Goal: Find specific page/section: Find specific page/section

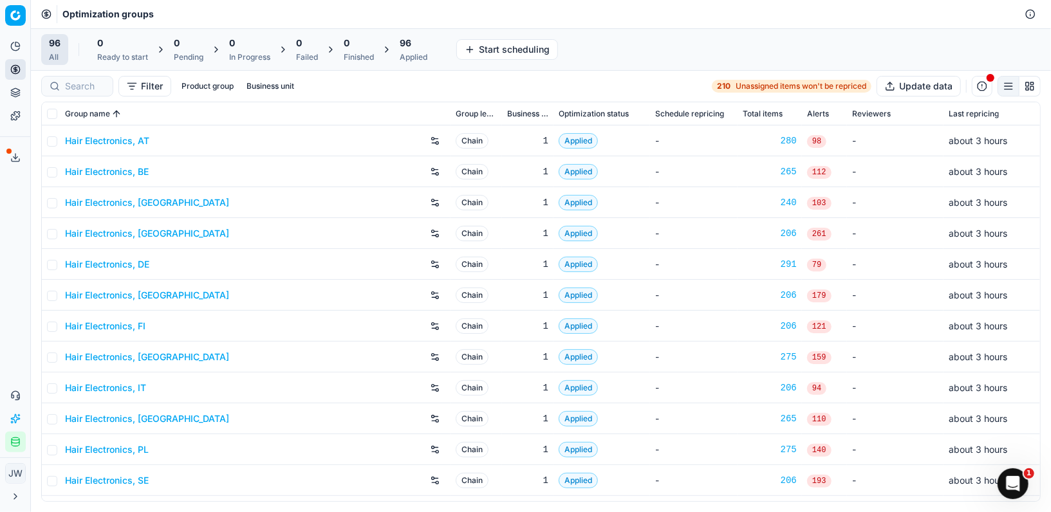
click at [75, 92] on div at bounding box center [77, 86] width 72 height 21
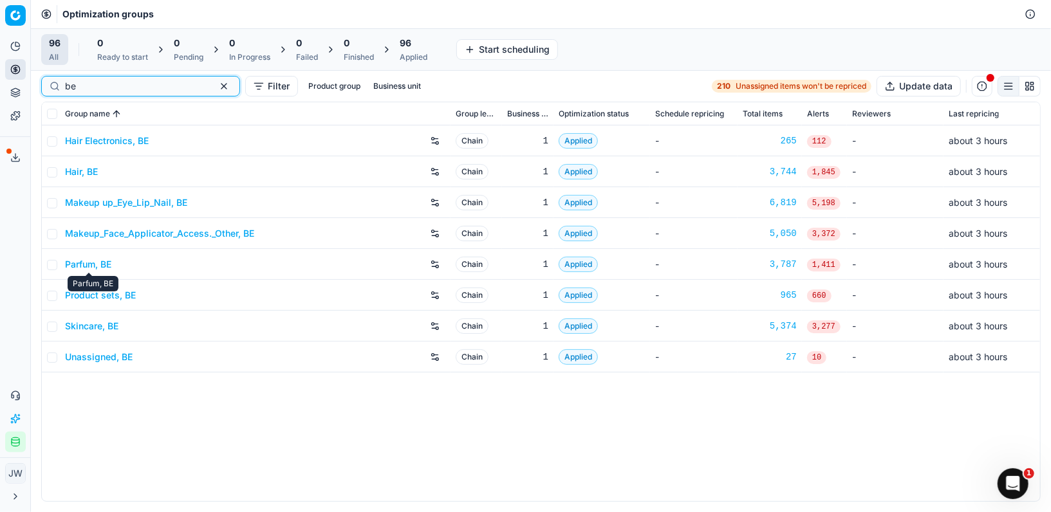
type input "be"
click at [80, 261] on link "Parfum, BE" at bounding box center [88, 264] width 46 height 13
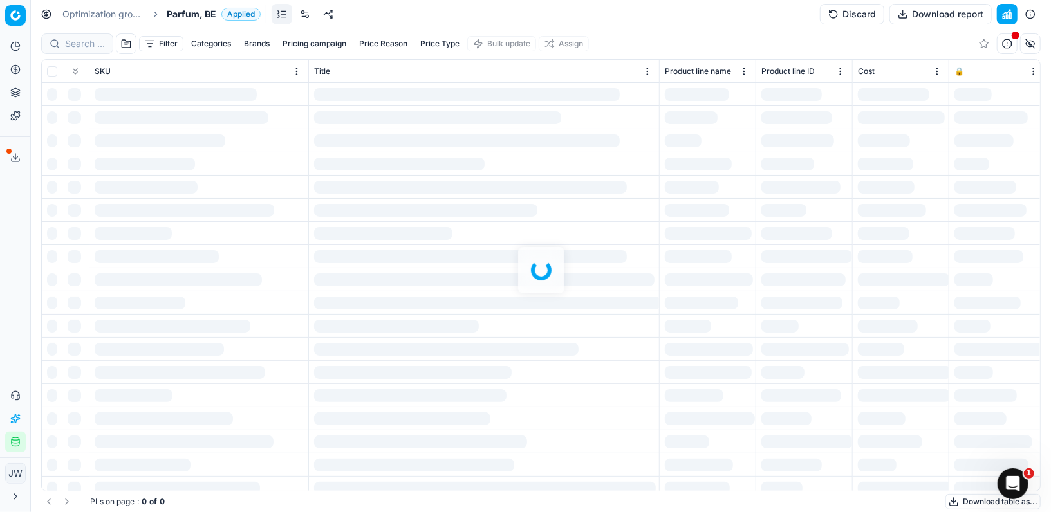
click at [66, 41] on div at bounding box center [541, 270] width 1020 height 484
click at [81, 40] on div at bounding box center [541, 270] width 1020 height 484
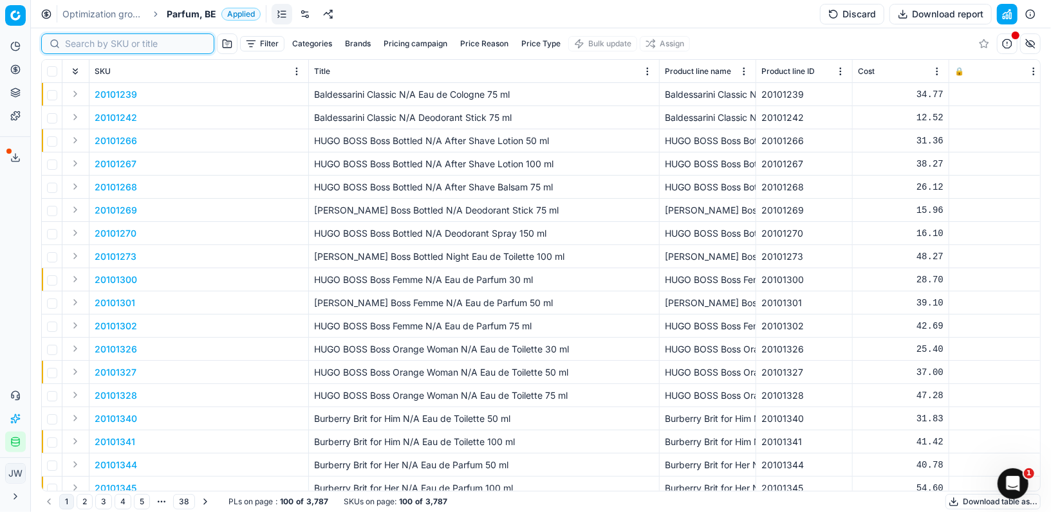
click at [81, 40] on input at bounding box center [135, 43] width 141 height 13
paste input "80044189-100"
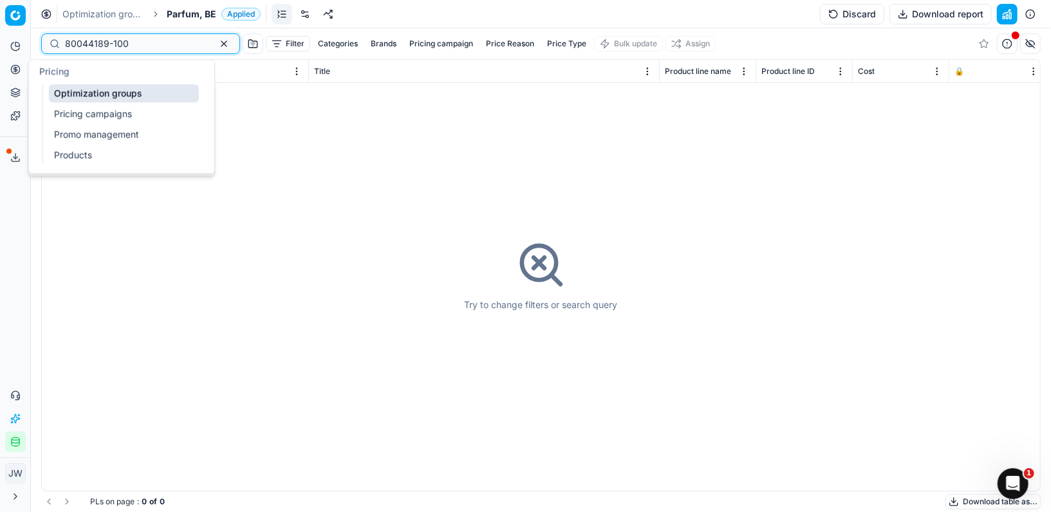
type input "80044189-100"
click at [14, 66] on icon at bounding box center [15, 69] width 10 height 10
click at [59, 88] on link "Optimization groups" at bounding box center [124, 93] width 150 height 18
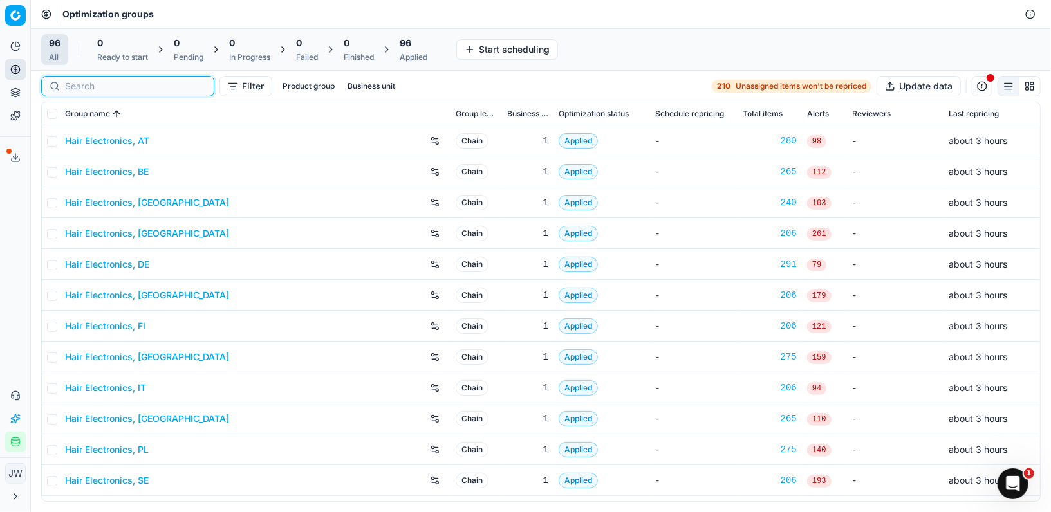
click at [94, 85] on input at bounding box center [135, 86] width 141 height 13
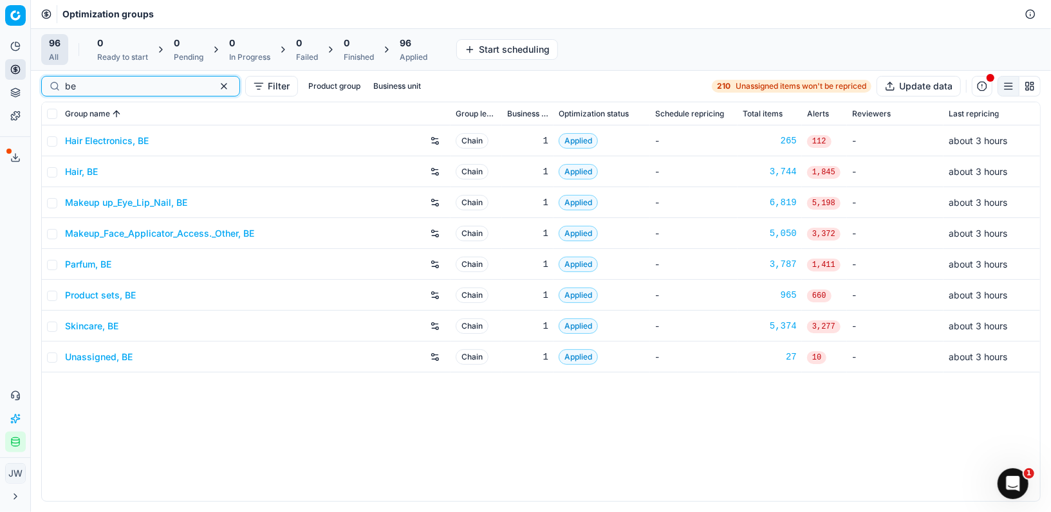
type input "be"
click at [88, 295] on link "Product sets, BE" at bounding box center [100, 295] width 71 height 13
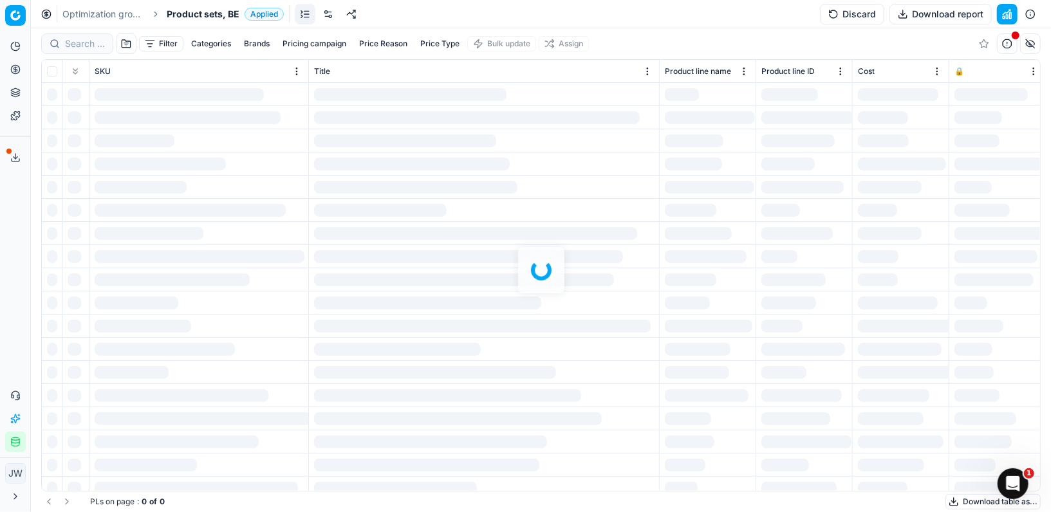
click at [83, 47] on div at bounding box center [541, 270] width 1020 height 484
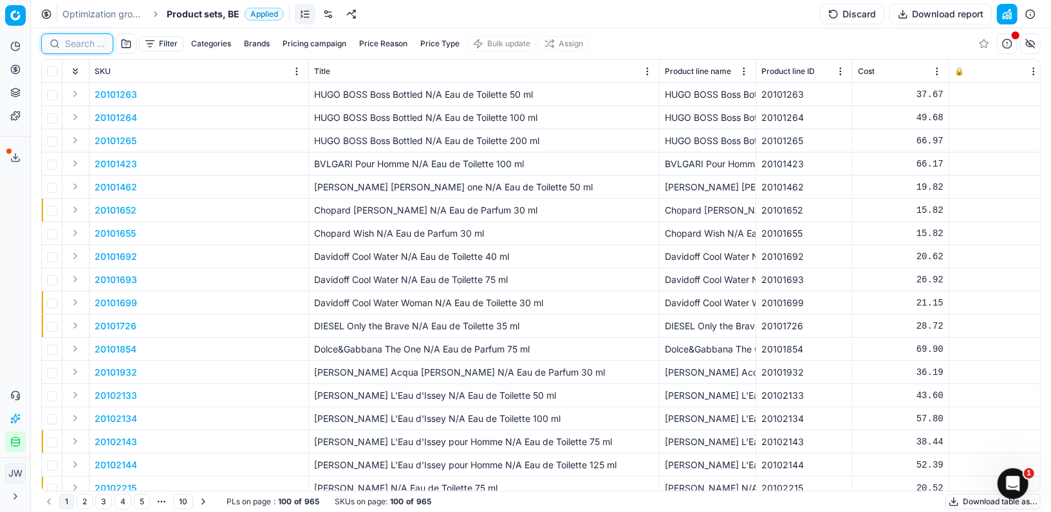
click at [83, 47] on input at bounding box center [85, 43] width 40 height 13
paste input "80044189-100"
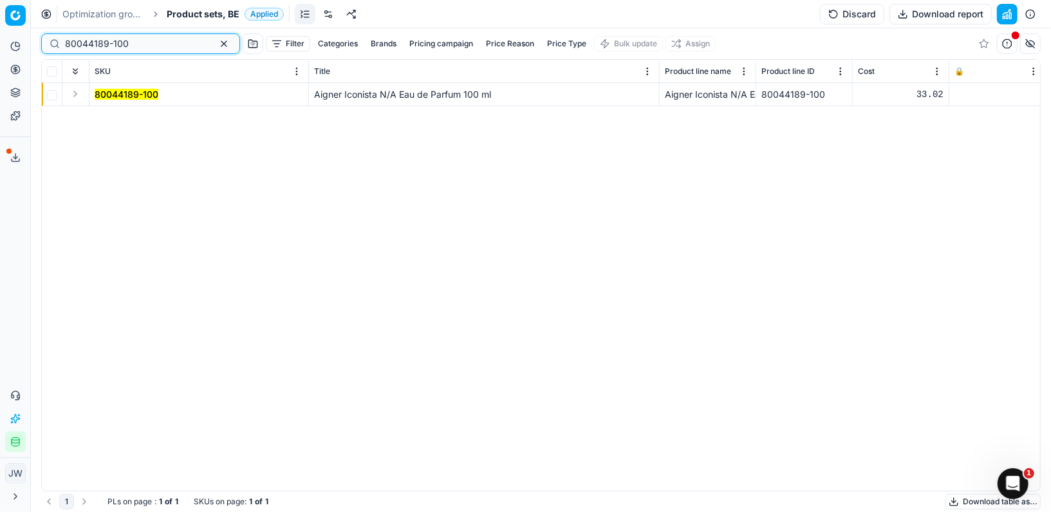
type input "80044189-100"
click at [71, 100] on button "Expand" at bounding box center [75, 93] width 15 height 15
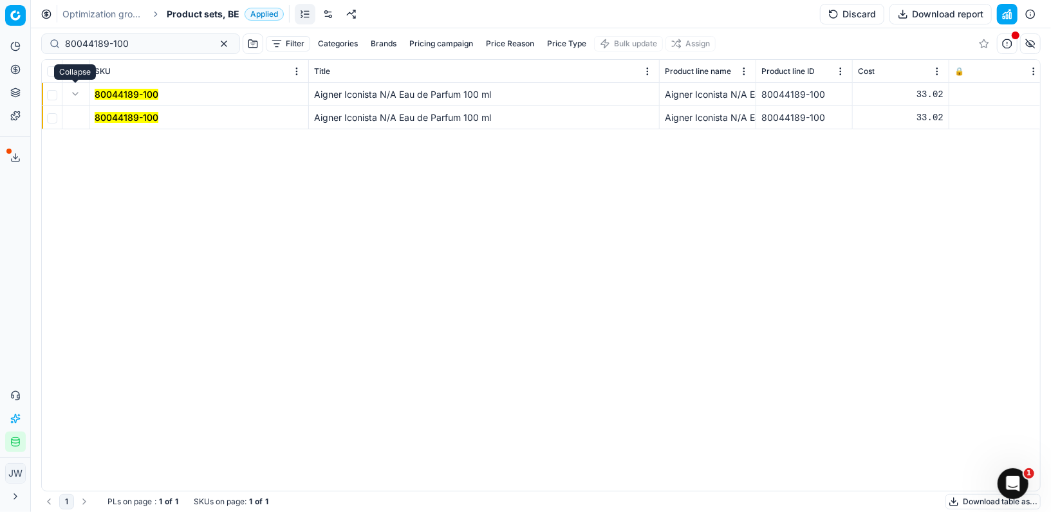
click at [97, 118] on mark "80044189-100" at bounding box center [127, 117] width 64 height 11
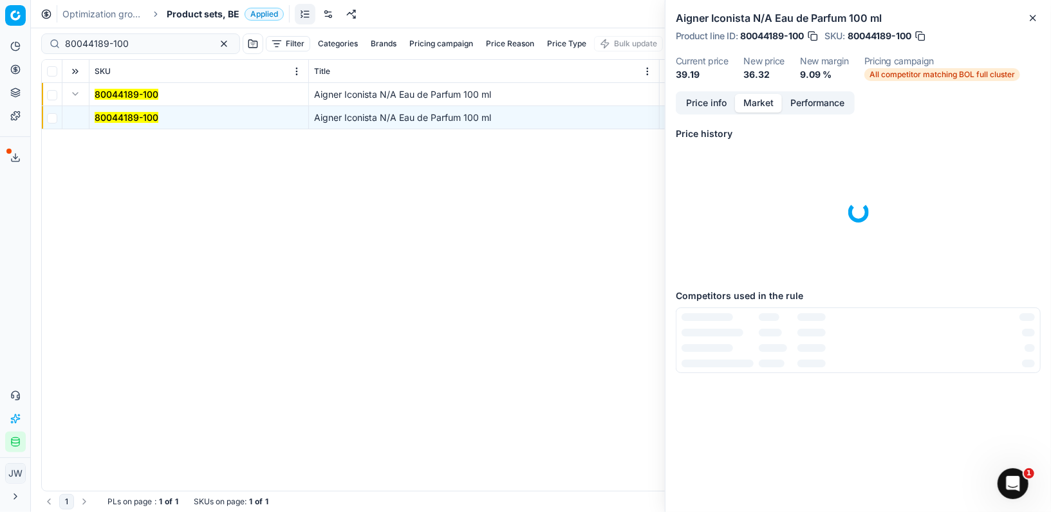
click at [764, 95] on button "Market" at bounding box center [758, 103] width 47 height 19
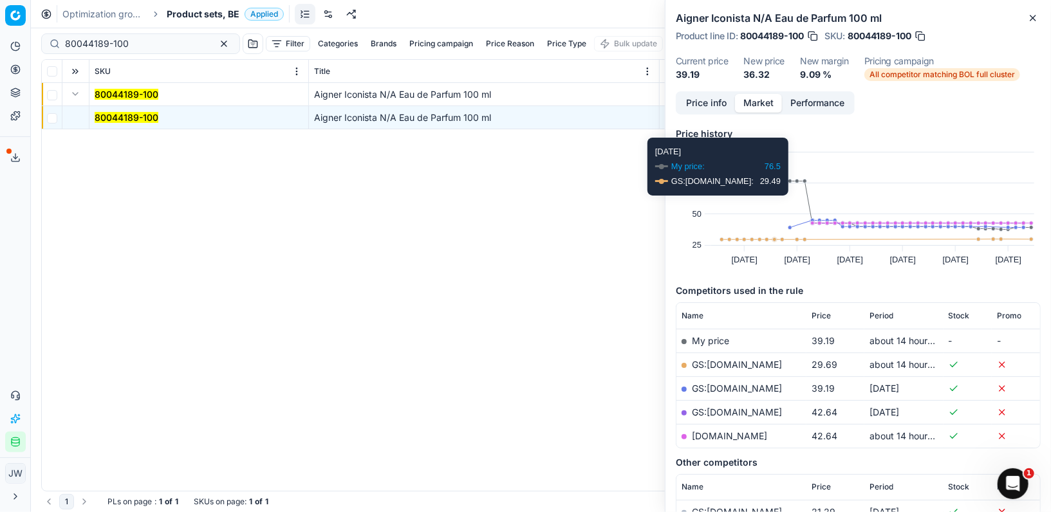
click at [712, 83] on div "Aigner Iconista N/A Eau de Parfum 100 ml Product line ID : 80044189-100 SKU : 8…" at bounding box center [857, 45] width 385 height 91
click at [711, 95] on button "Price info" at bounding box center [706, 103] width 57 height 19
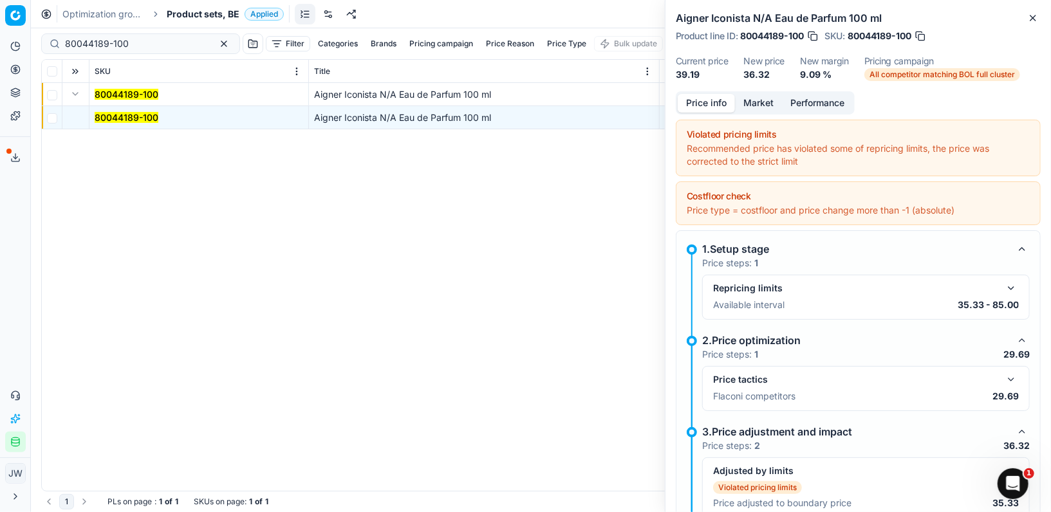
click at [1009, 381] on button "button" at bounding box center [1010, 379] width 15 height 15
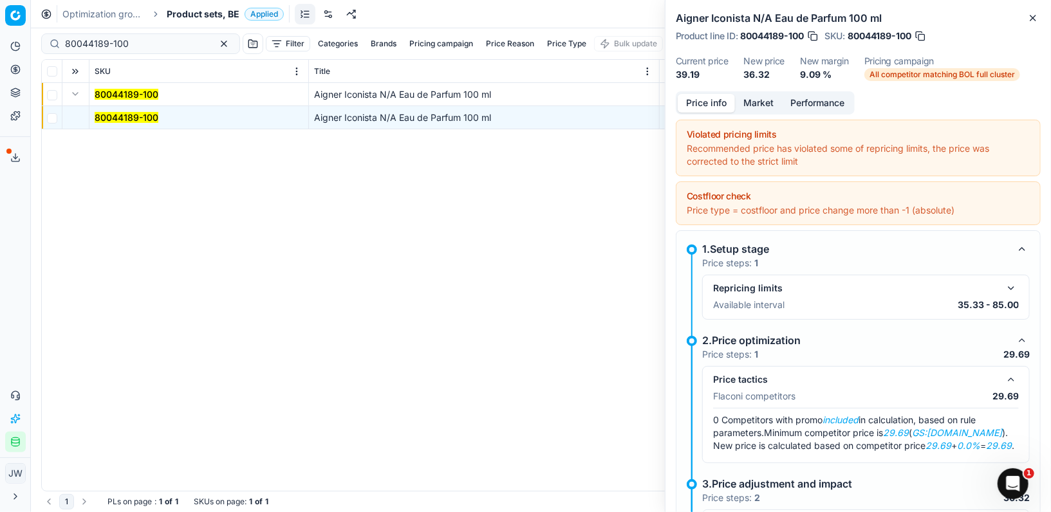
click at [1009, 381] on button "button" at bounding box center [1010, 379] width 15 height 15
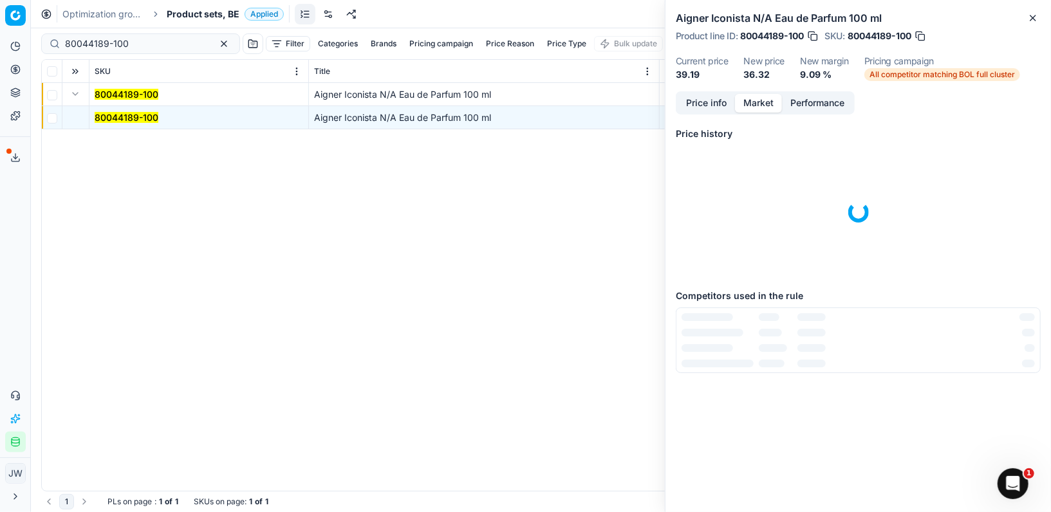
click at [751, 98] on button "Market" at bounding box center [758, 103] width 47 height 19
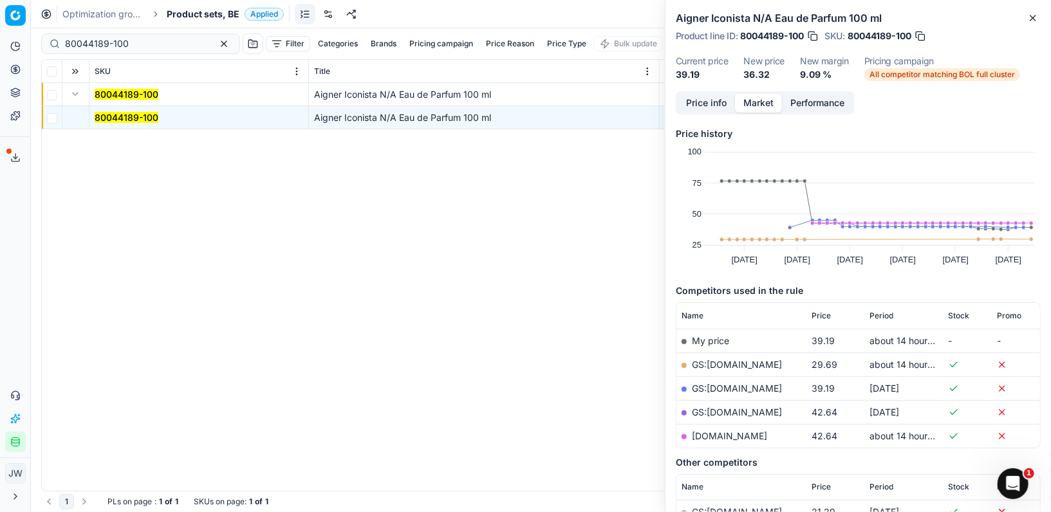
scroll to position [100, 0]
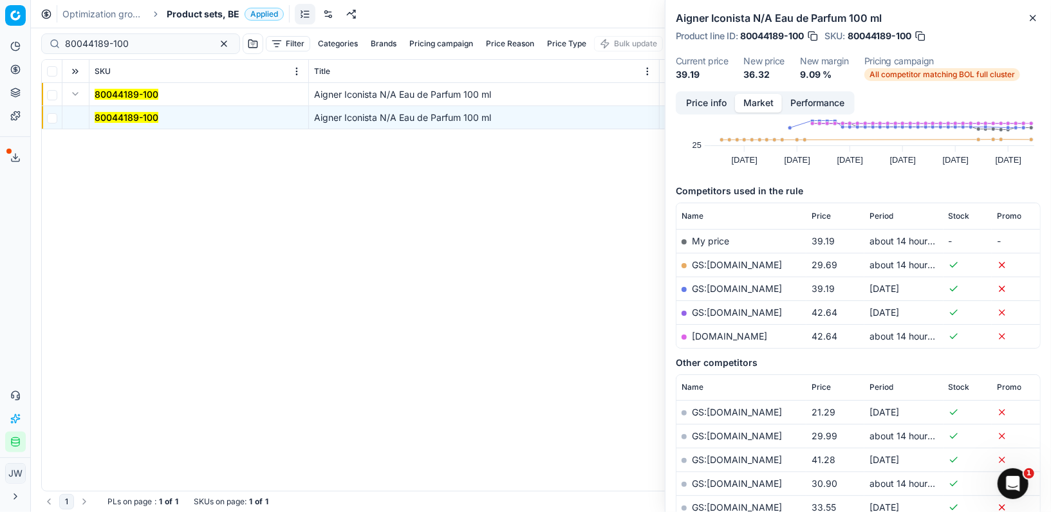
click at [716, 265] on link "GS:[DOMAIN_NAME]" at bounding box center [737, 264] width 90 height 11
click at [20, 68] on icon at bounding box center [15, 69] width 10 height 10
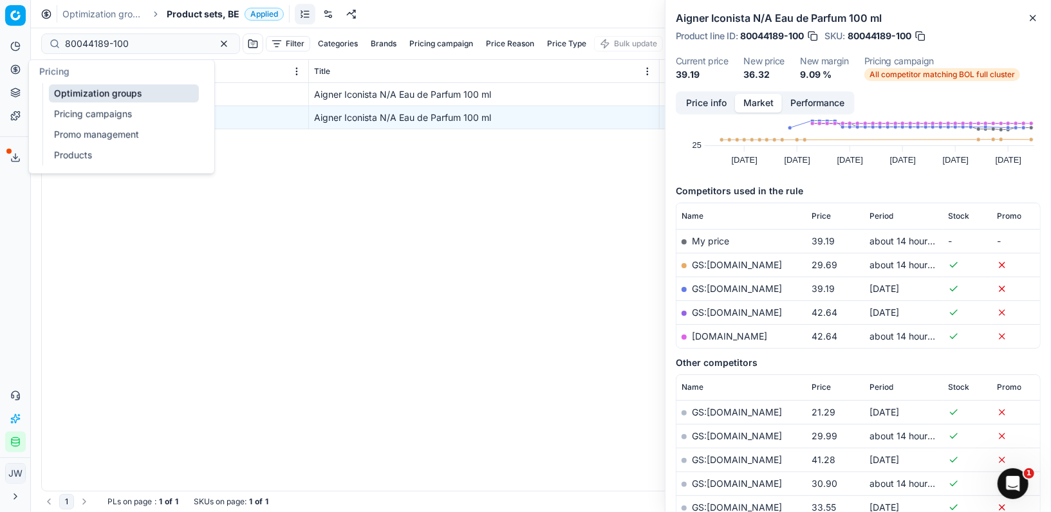
click at [68, 94] on link "Optimization groups" at bounding box center [124, 93] width 150 height 18
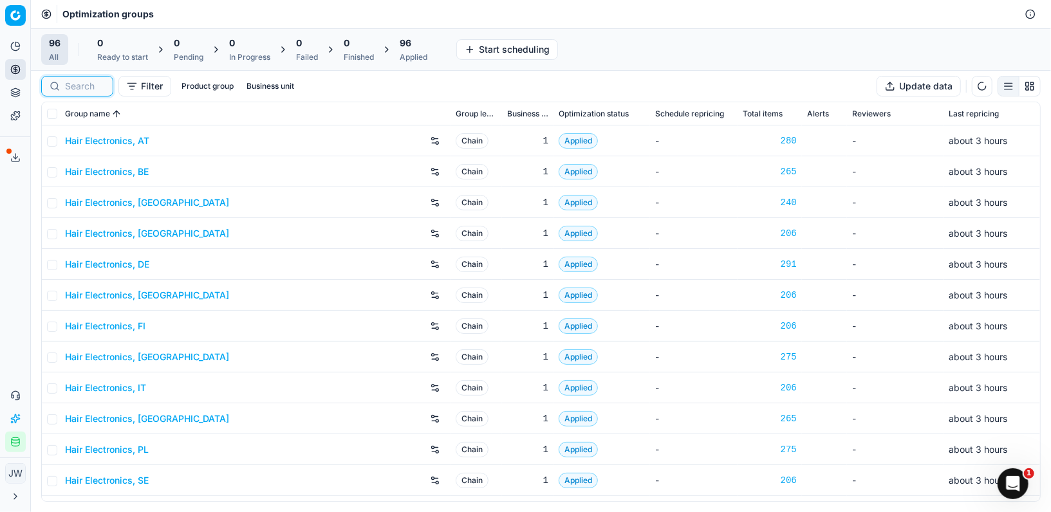
click at [80, 83] on input at bounding box center [85, 86] width 40 height 13
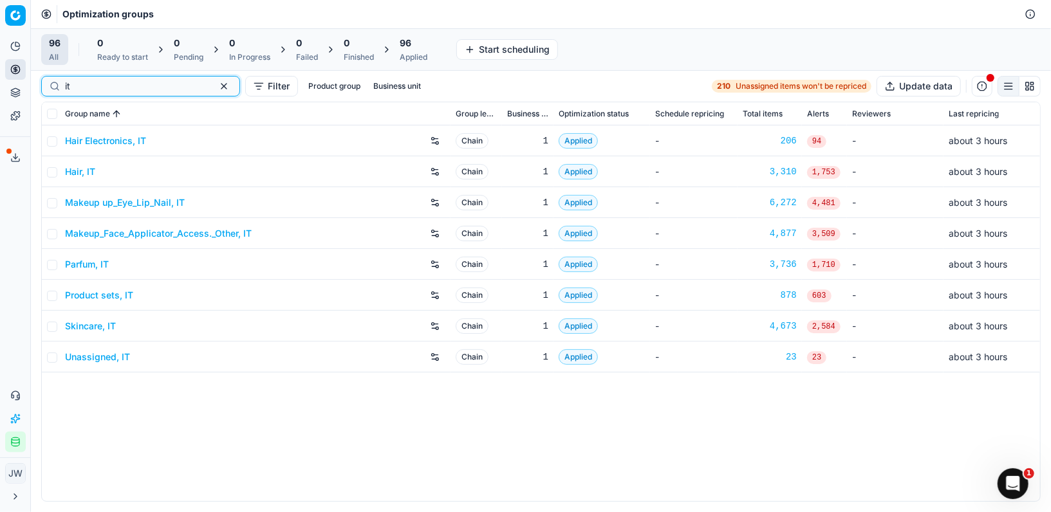
type input "it"
click at [82, 264] on link "Parfum, IT" at bounding box center [87, 264] width 44 height 13
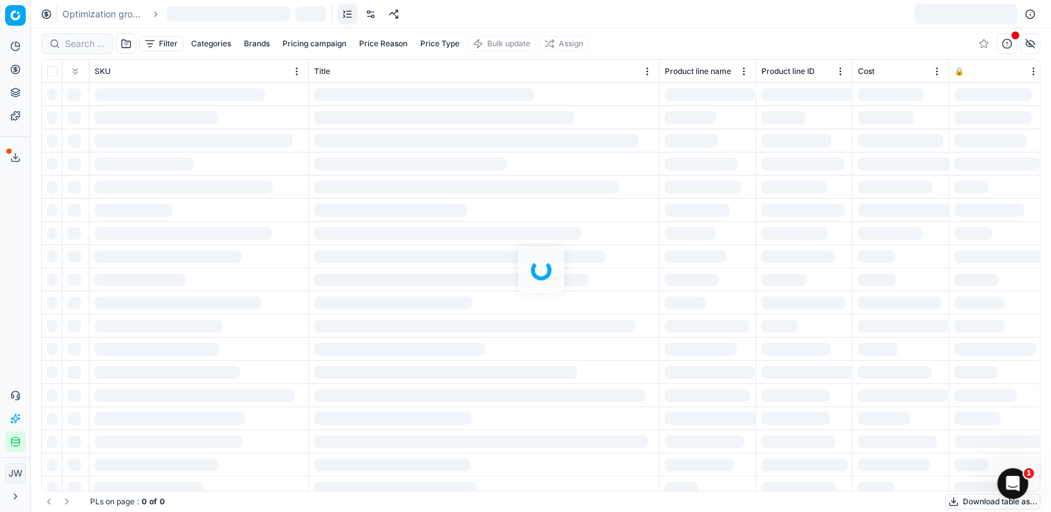
click at [80, 42] on div at bounding box center [541, 270] width 1020 height 484
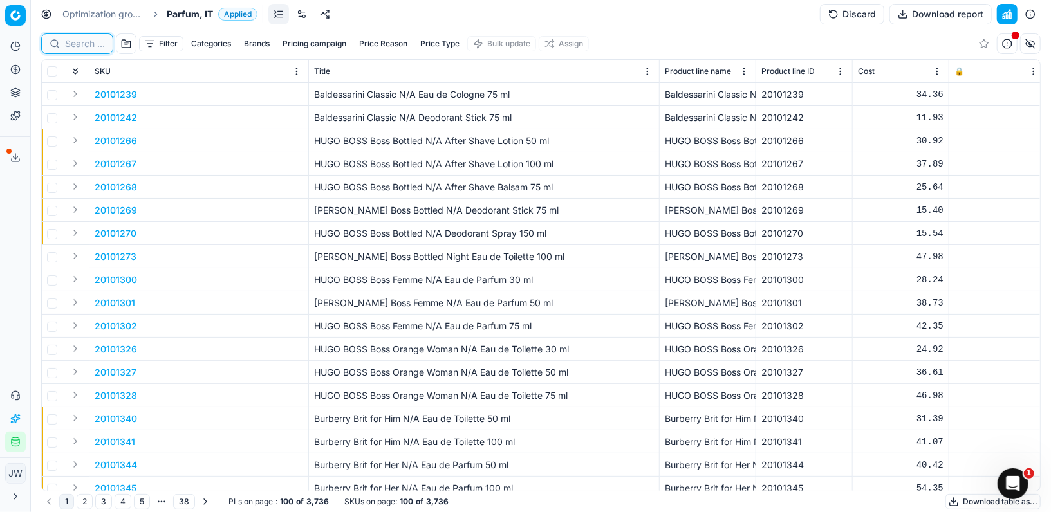
click at [80, 42] on input at bounding box center [85, 43] width 40 height 13
paste input "80076904-100"
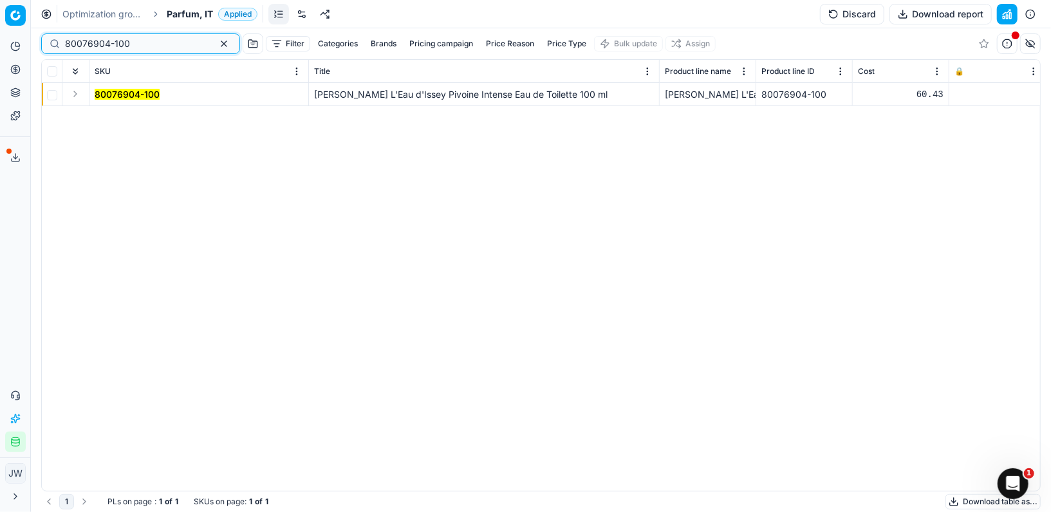
type input "80076904-100"
click at [76, 102] on td at bounding box center [75, 94] width 27 height 23
click at [76, 96] on button "Expand" at bounding box center [75, 93] width 15 height 15
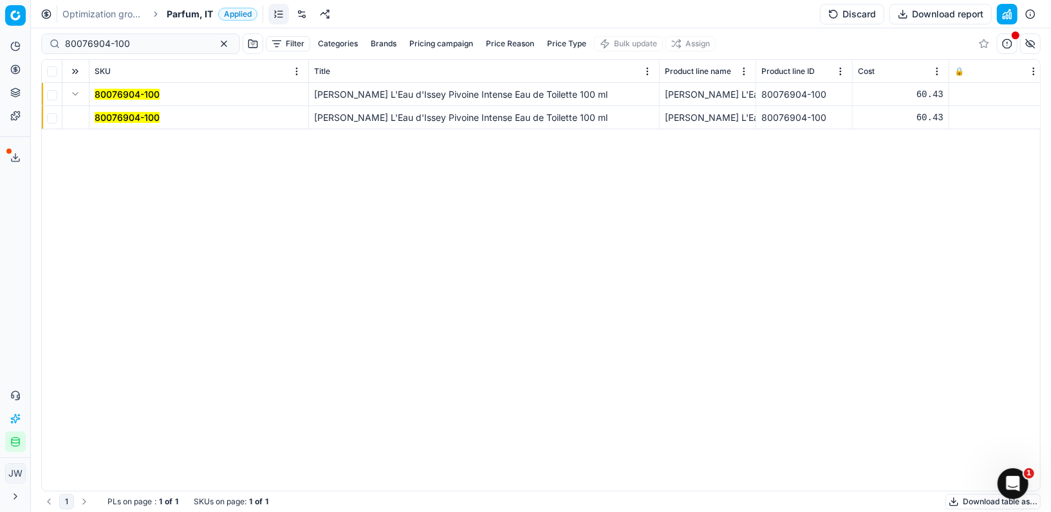
click at [125, 118] on mark "80076904-100" at bounding box center [127, 117] width 65 height 11
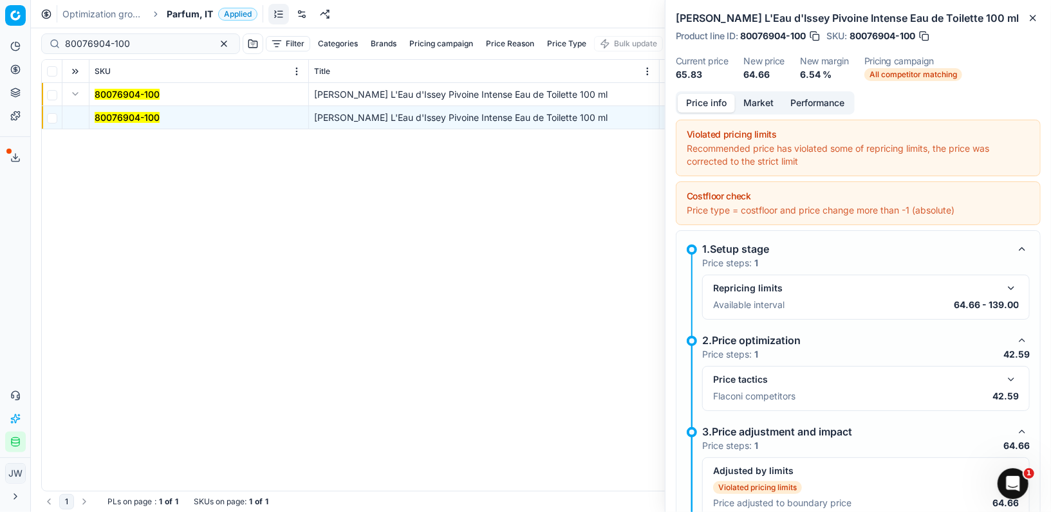
click at [1019, 375] on button "button" at bounding box center [1010, 379] width 15 height 15
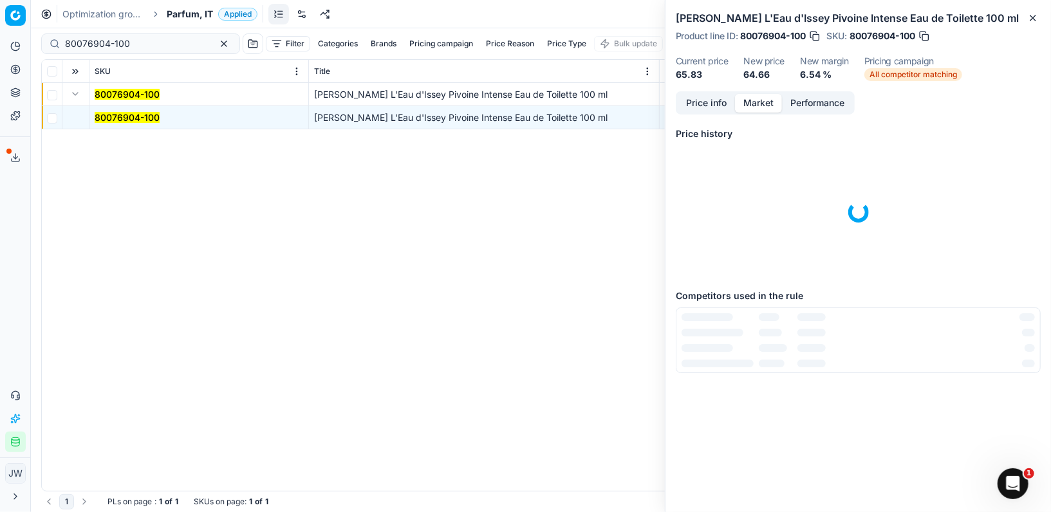
click at [761, 110] on button "Market" at bounding box center [758, 103] width 47 height 19
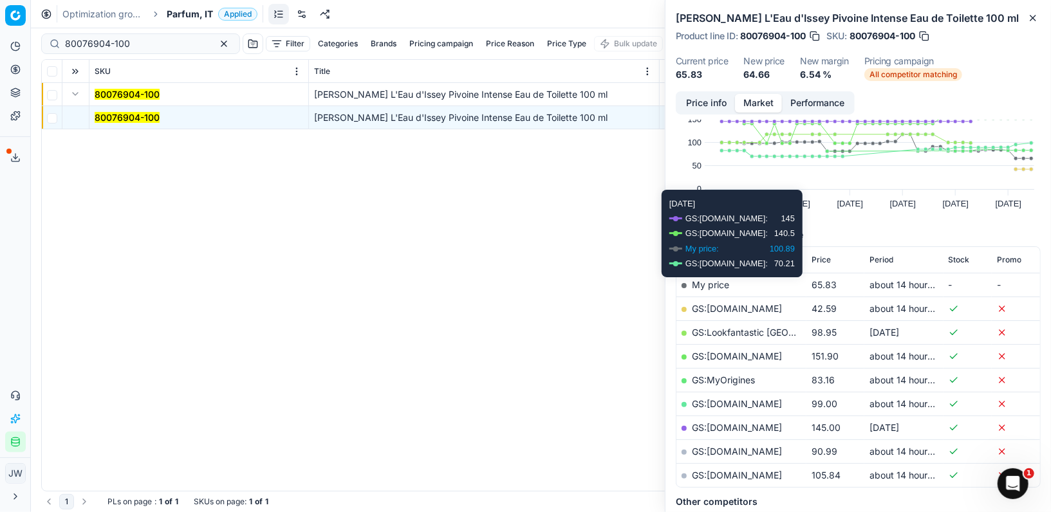
scroll to position [91, 0]
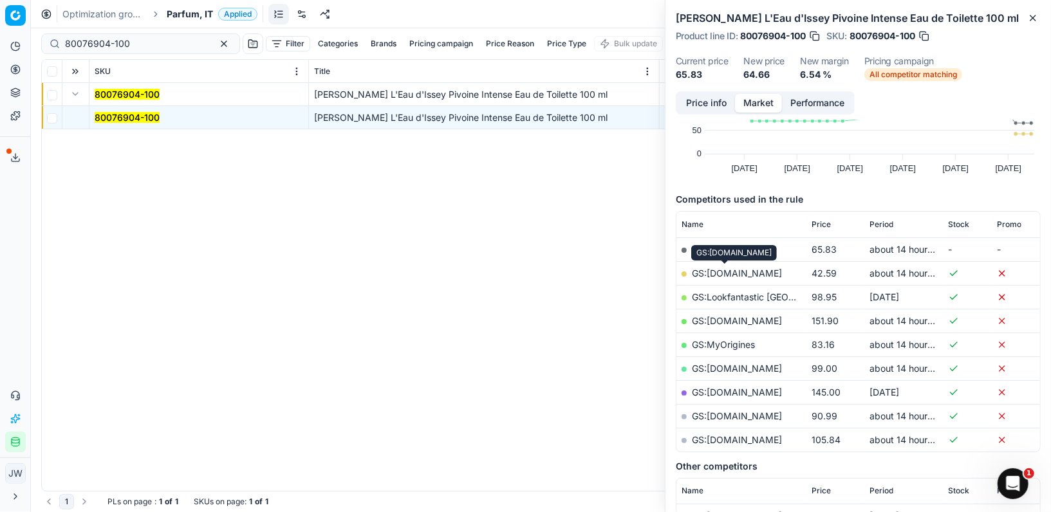
click at [733, 274] on link "GS:[DOMAIN_NAME]" at bounding box center [737, 273] width 90 height 11
